Goal: Book appointment/travel/reservation

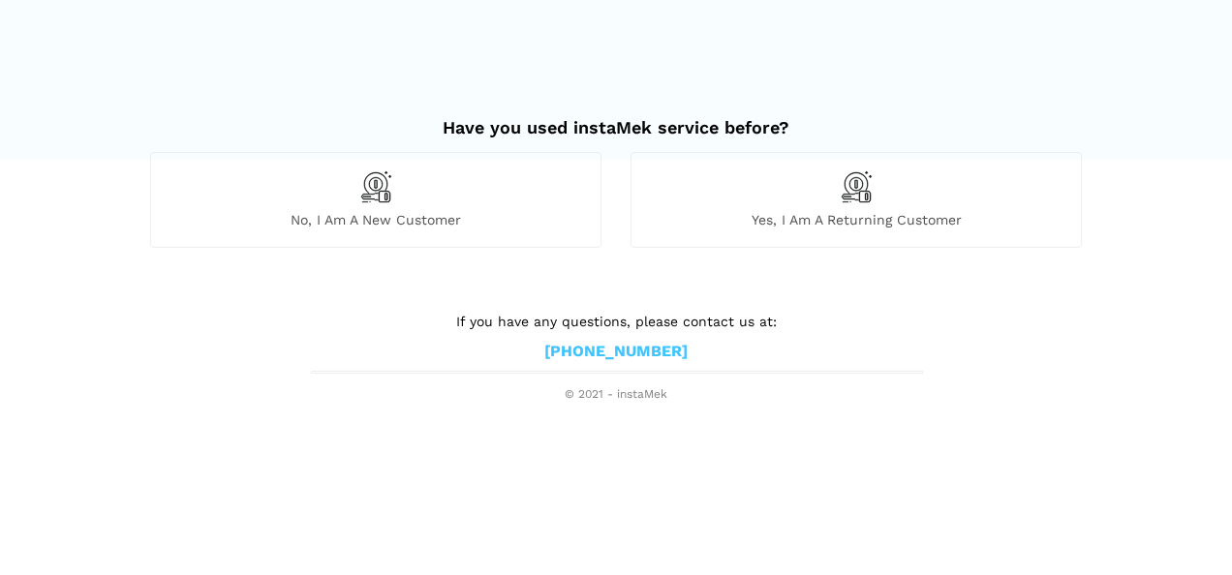
click at [442, 219] on span "No, I am a new customer" at bounding box center [375, 219] width 449 height 17
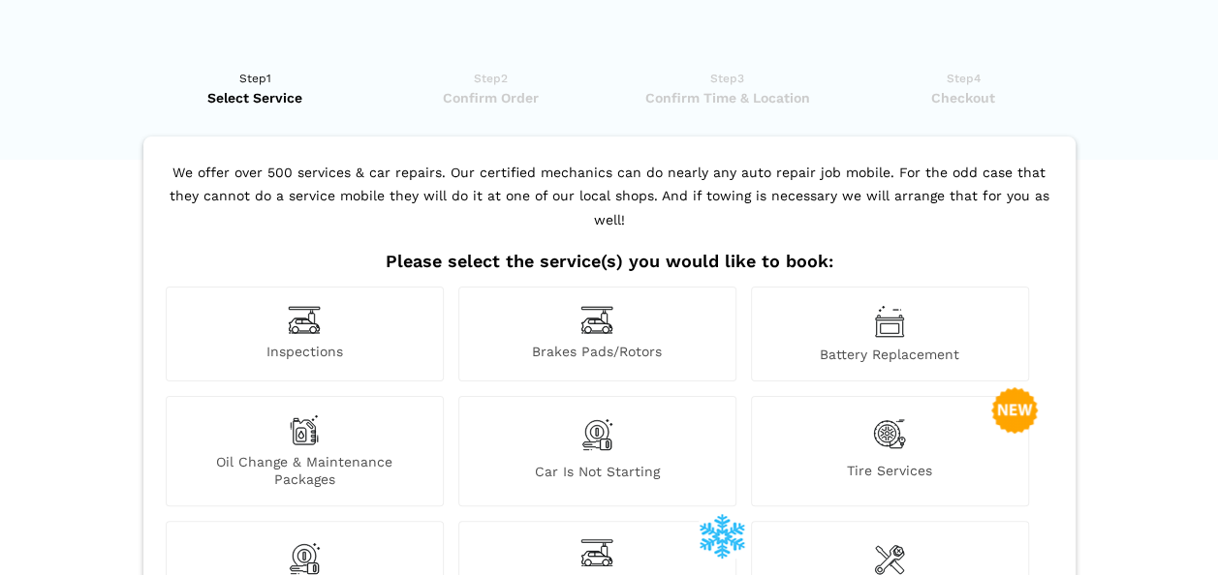
click at [336, 343] on span "Inspections" at bounding box center [305, 353] width 276 height 20
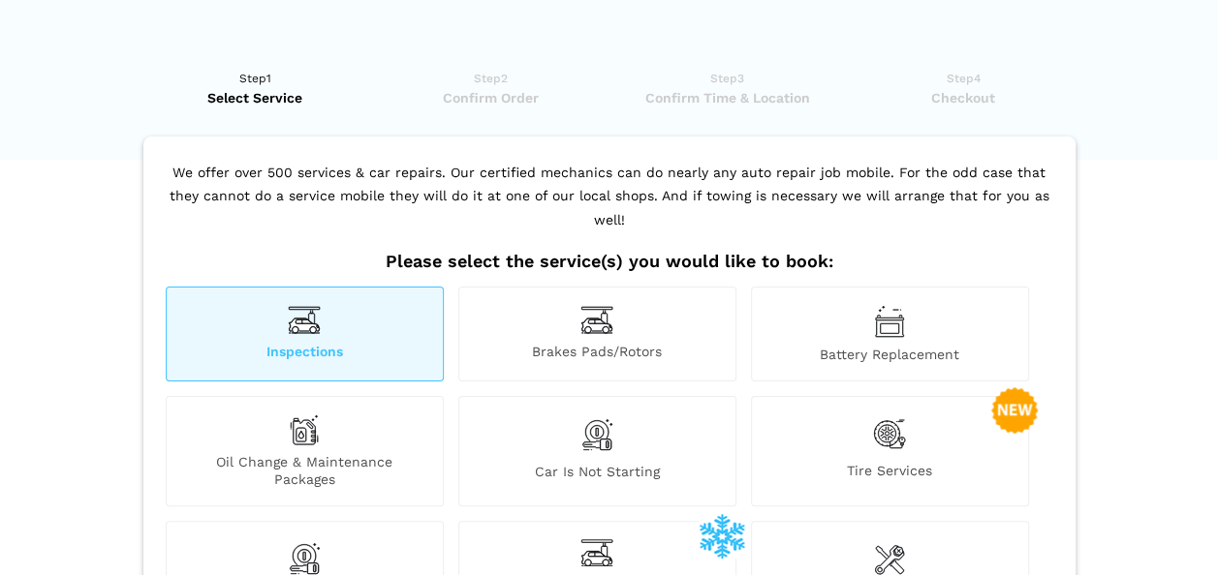
click at [336, 343] on span "Inspections" at bounding box center [305, 353] width 276 height 20
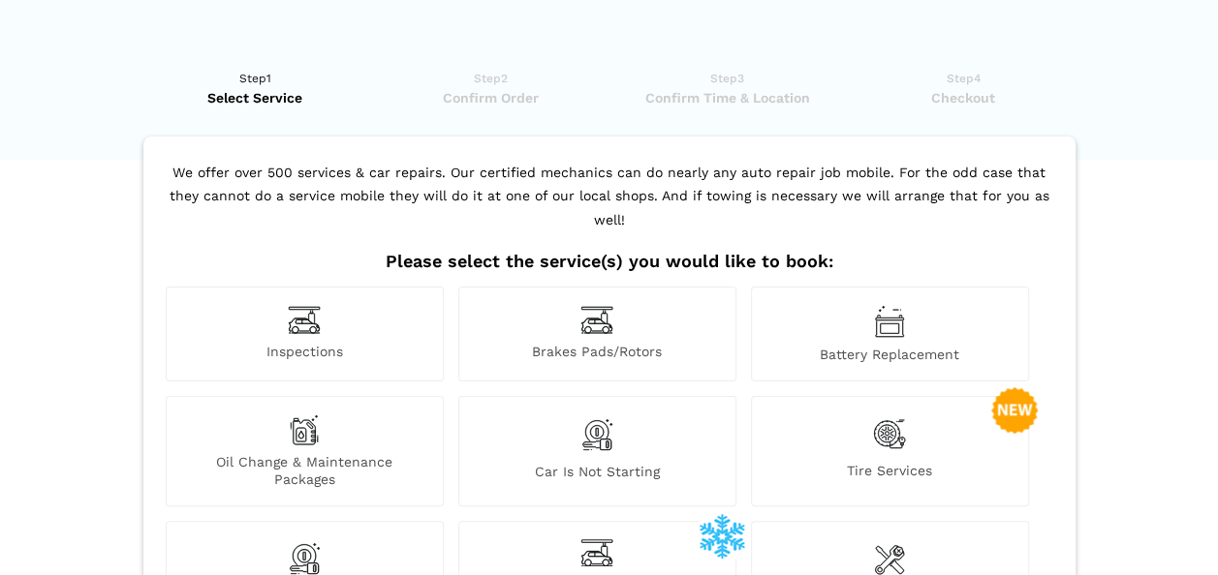
click at [336, 343] on span "Inspections" at bounding box center [305, 353] width 276 height 20
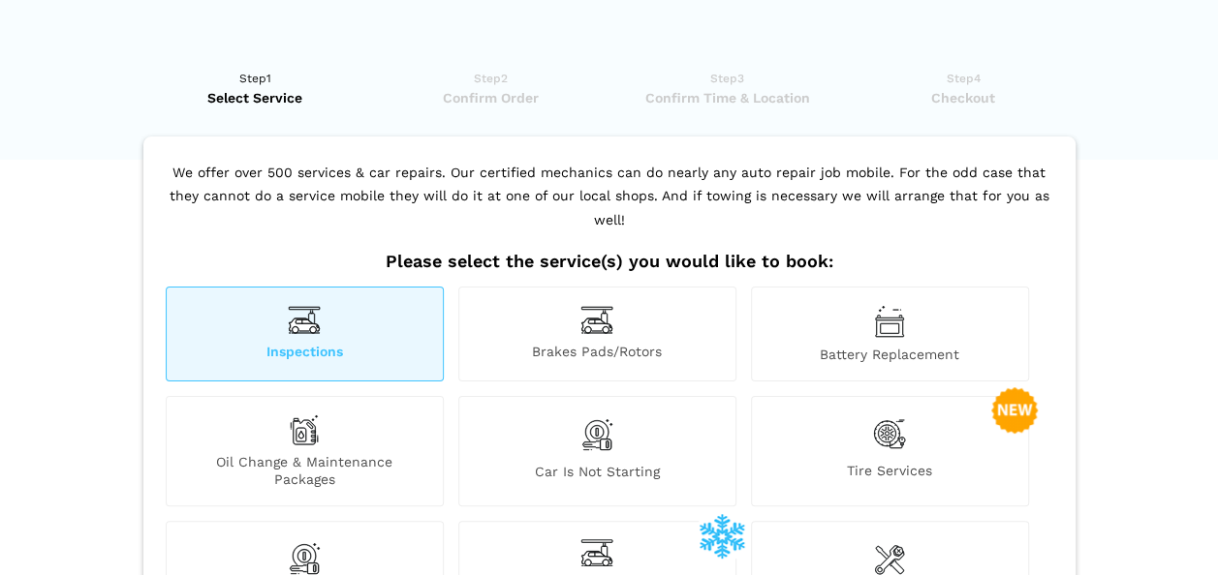
click at [336, 343] on span "Inspections" at bounding box center [305, 353] width 276 height 20
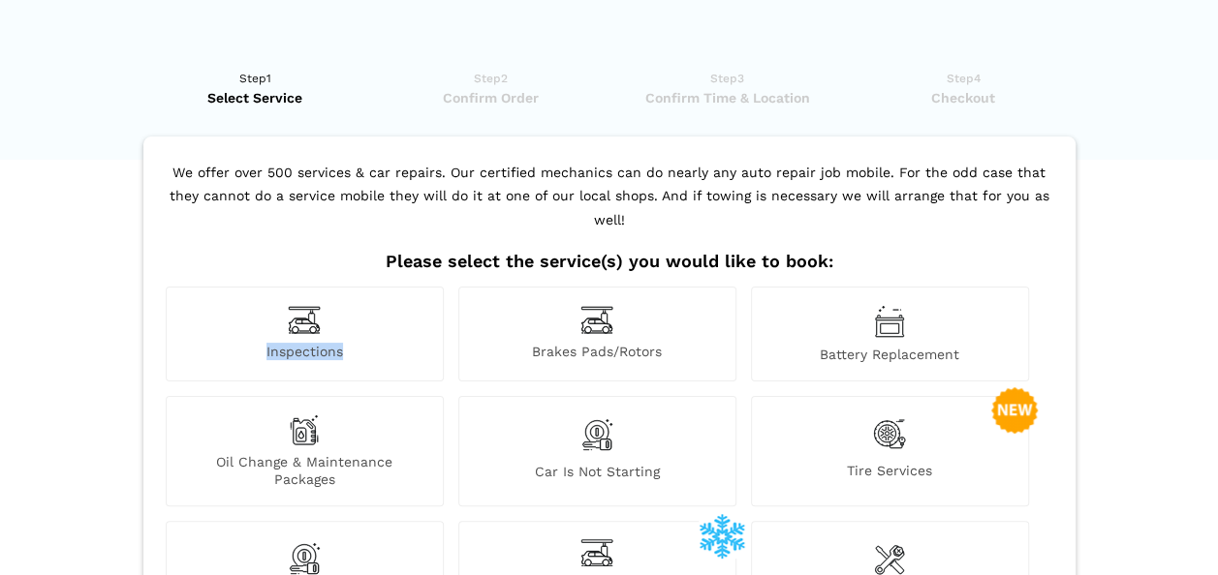
click at [336, 343] on span "Inspections" at bounding box center [305, 353] width 276 height 20
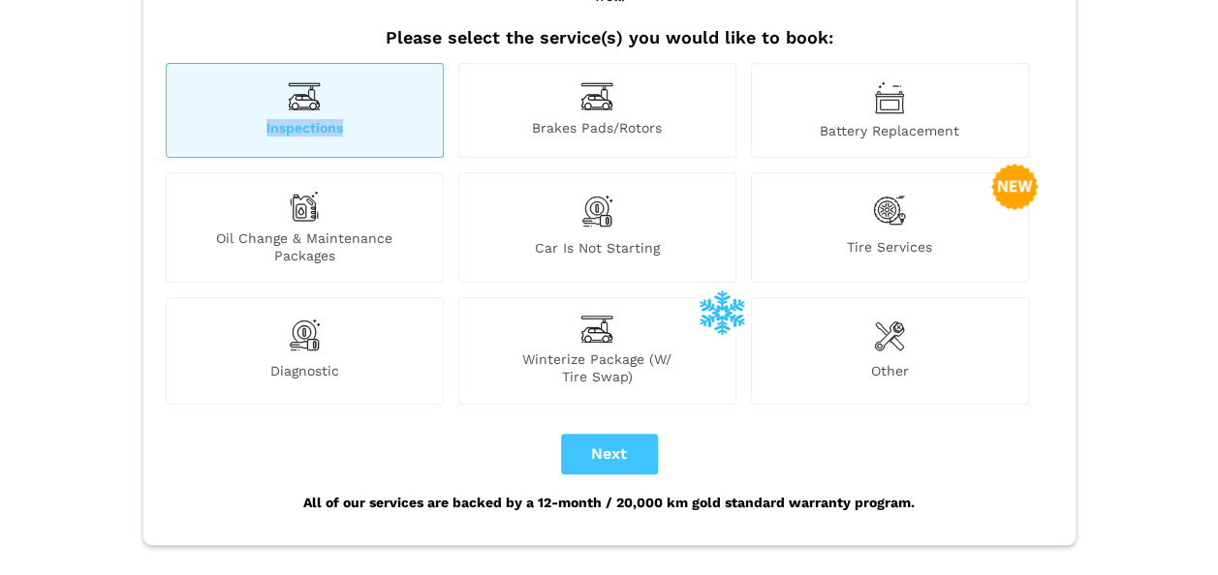
scroll to position [232, 0]
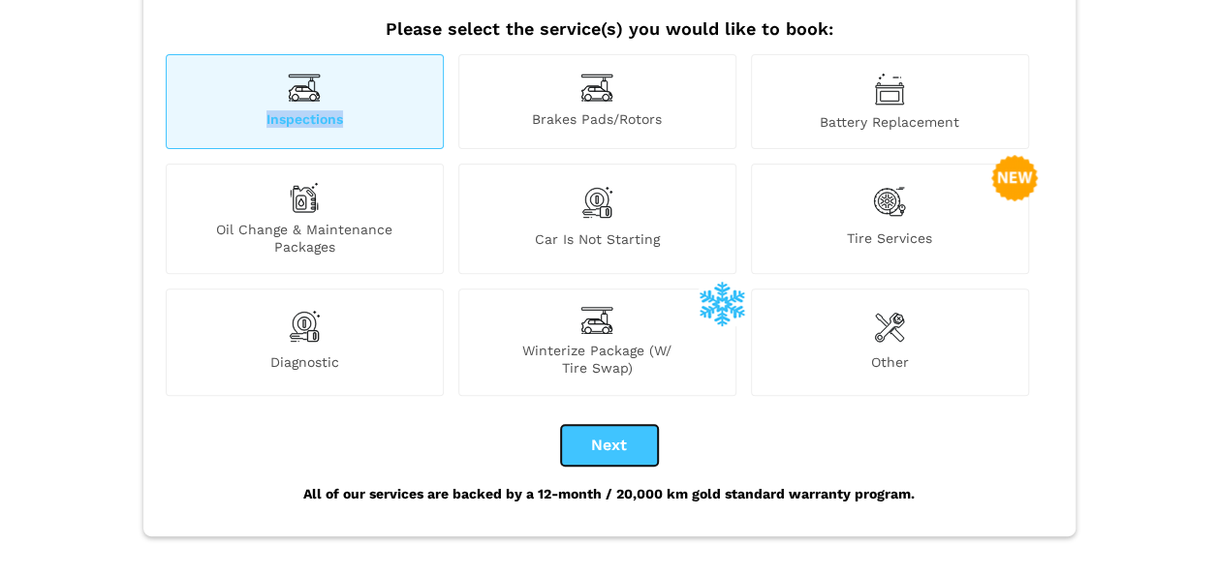
click at [628, 425] on button "Next" at bounding box center [609, 445] width 97 height 41
checkbox input "true"
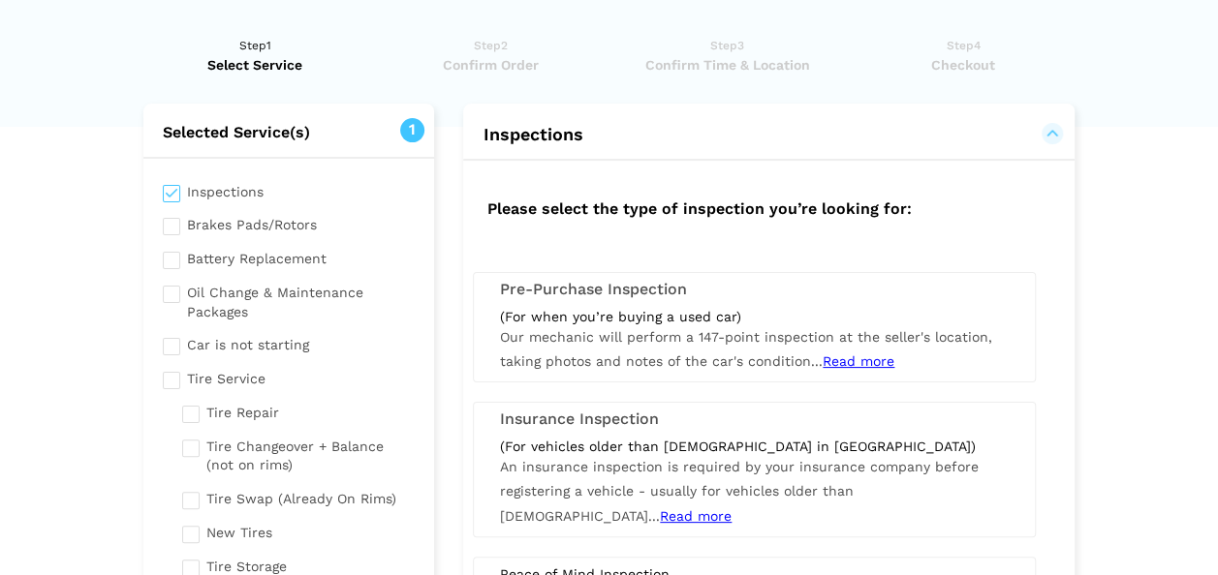
scroll to position [0, 0]
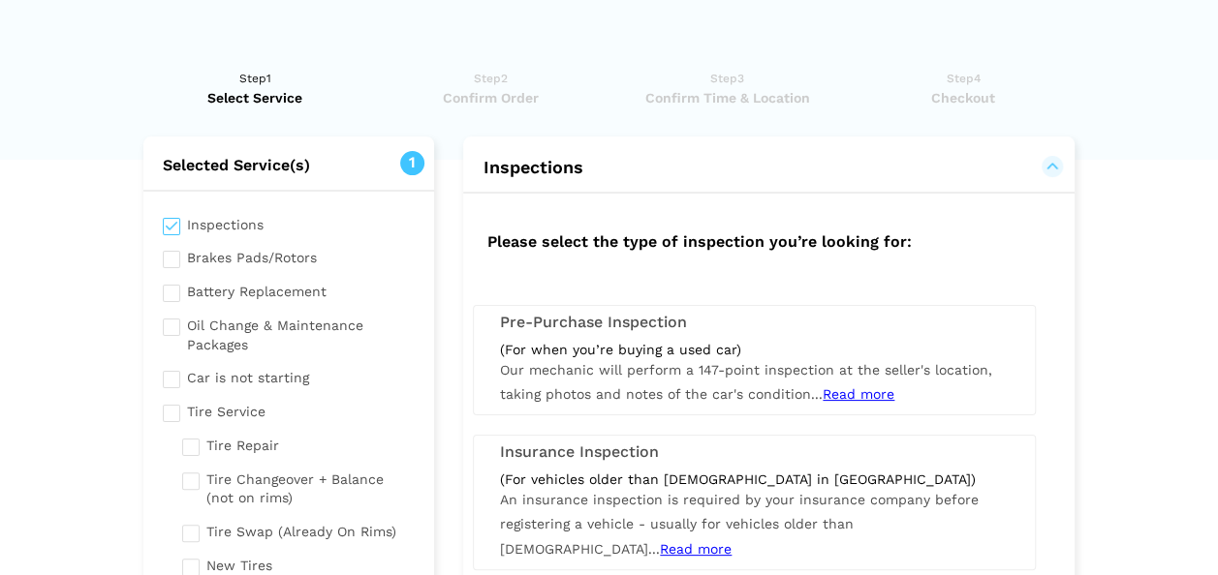
click at [872, 401] on div "(For when you’re buying a used car) Our mechanic will perform a 147-point inspe…" at bounding box center [754, 374] width 538 height 67
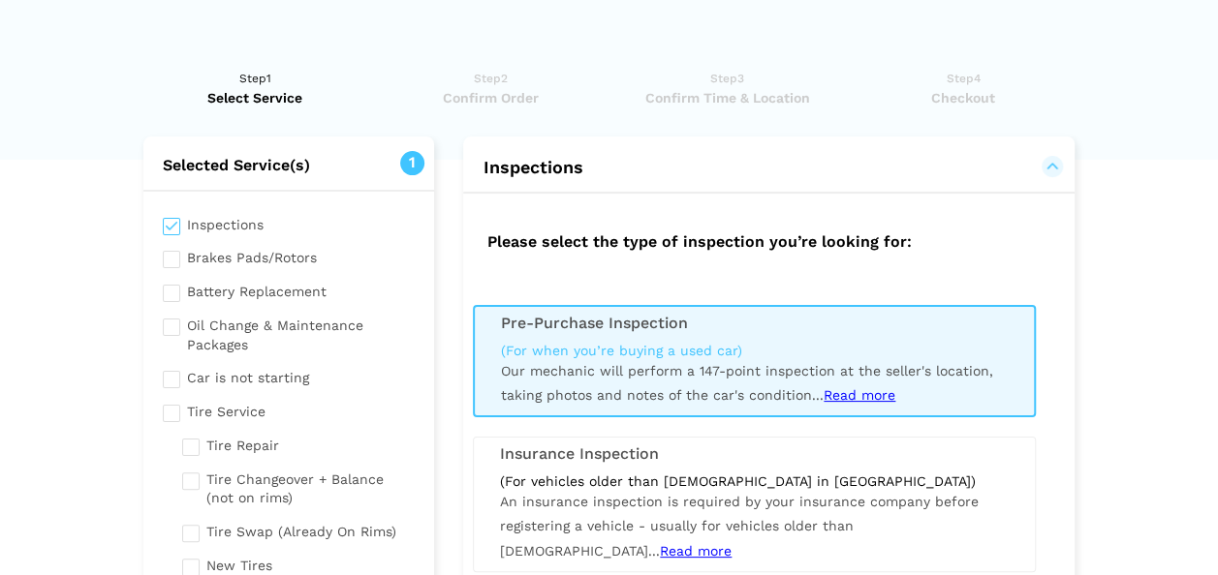
click at [872, 392] on span "Read more" at bounding box center [859, 394] width 72 height 15
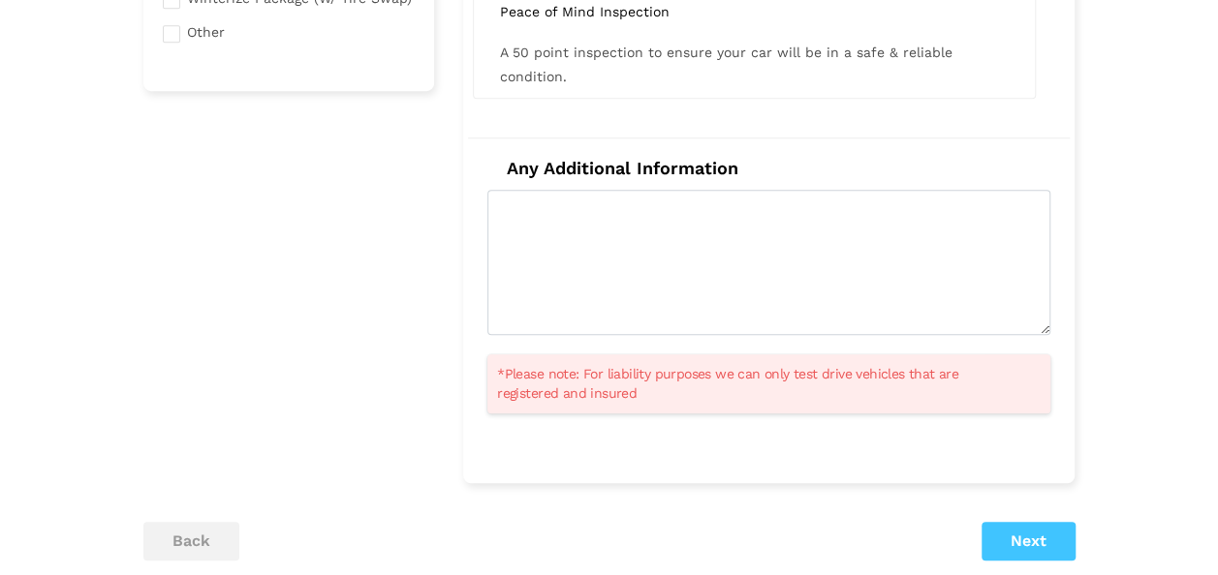
scroll to position [697, 0]
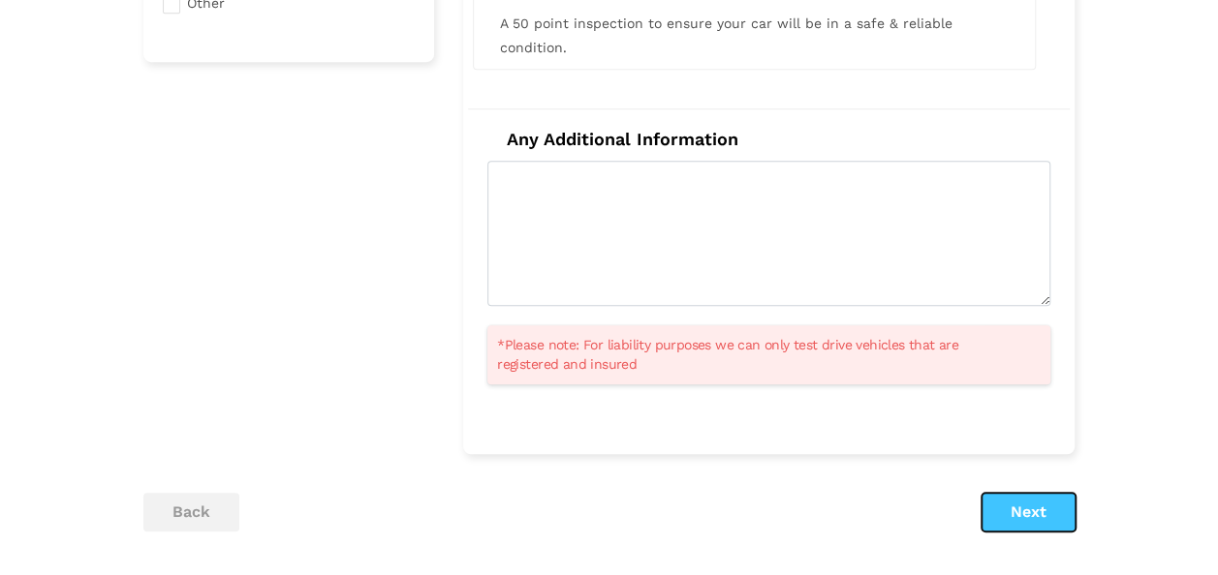
click at [1025, 497] on button "Next" at bounding box center [1028, 512] width 94 height 39
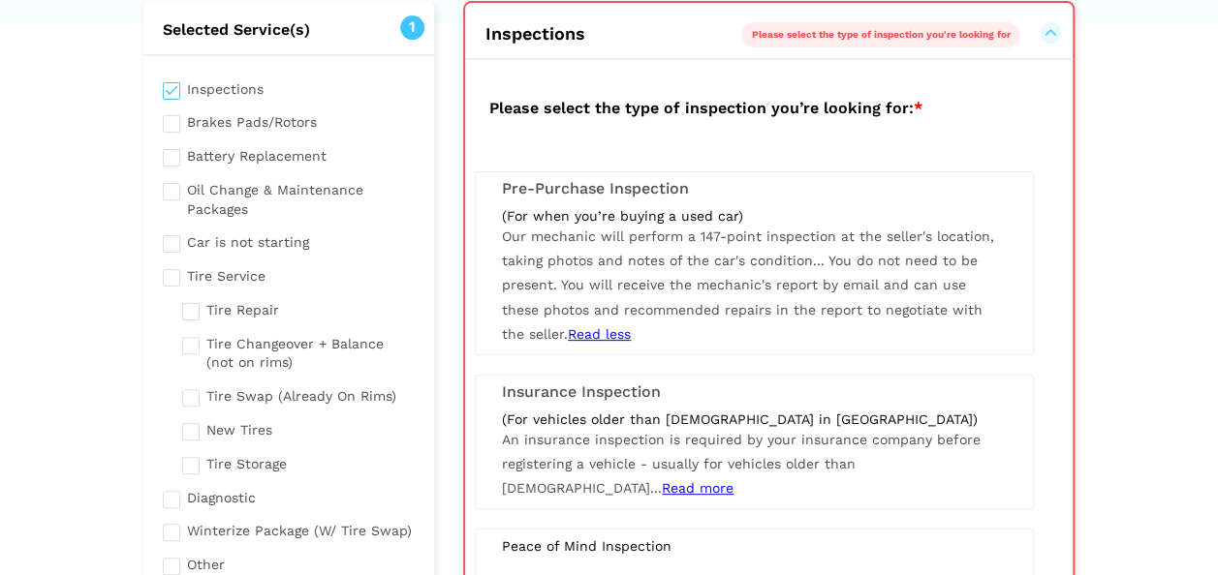
scroll to position [391, 0]
